Goal: Task Accomplishment & Management: Manage account settings

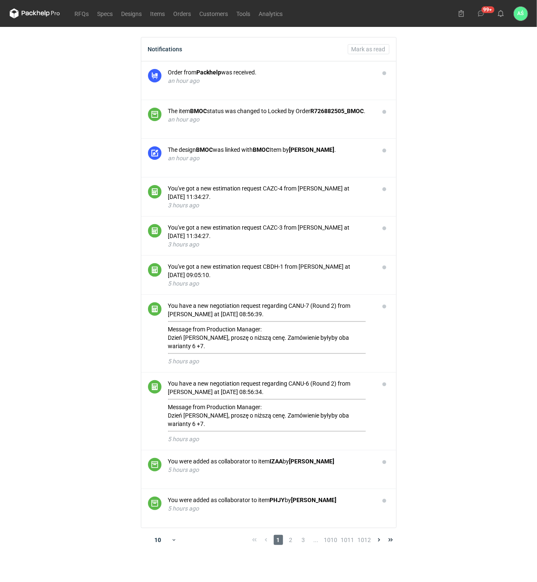
click at [473, 312] on main "Notifications Mark as read Order from Packhelp was received. an hour ago The it…" at bounding box center [268, 304] width 525 height 555
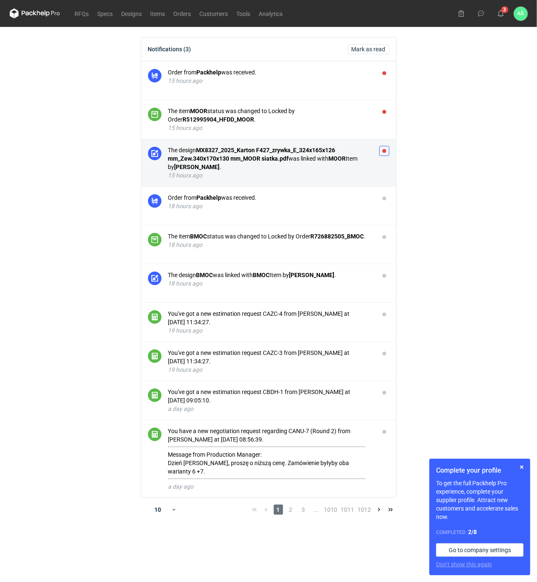
click at [383, 150] on button "button" at bounding box center [384, 151] width 10 height 10
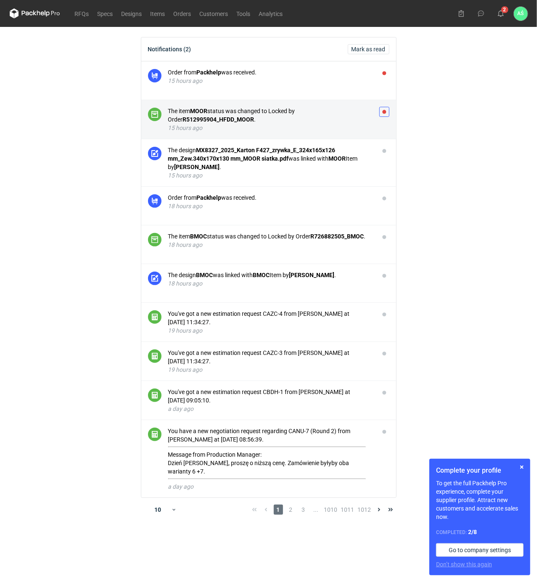
click at [381, 115] on button "button" at bounding box center [384, 112] width 10 height 10
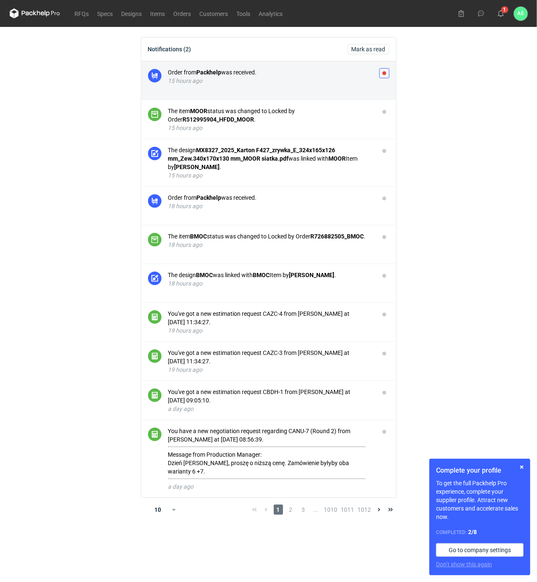
click at [387, 76] on button "button" at bounding box center [384, 73] width 10 height 10
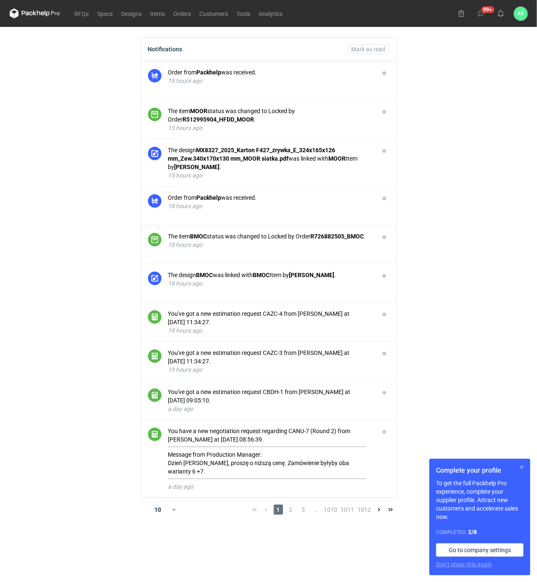
click at [521, 467] on button "button" at bounding box center [522, 467] width 10 height 10
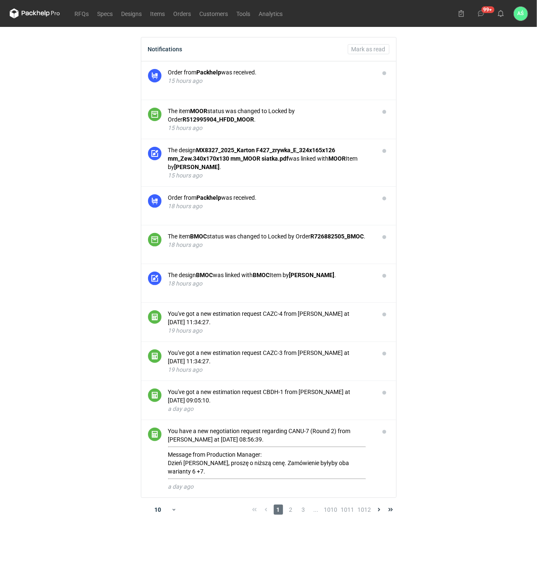
drag, startPoint x: 473, startPoint y: 274, endPoint x: 430, endPoint y: 216, distance: 72.1
click at [472, 273] on main "Notifications Mark as read Order from Packhelp was received. 15 hours ago The i…" at bounding box center [268, 304] width 525 height 555
click at [79, 17] on link "RFQs" at bounding box center [82, 13] width 23 height 10
